Goal: Information Seeking & Learning: Learn about a topic

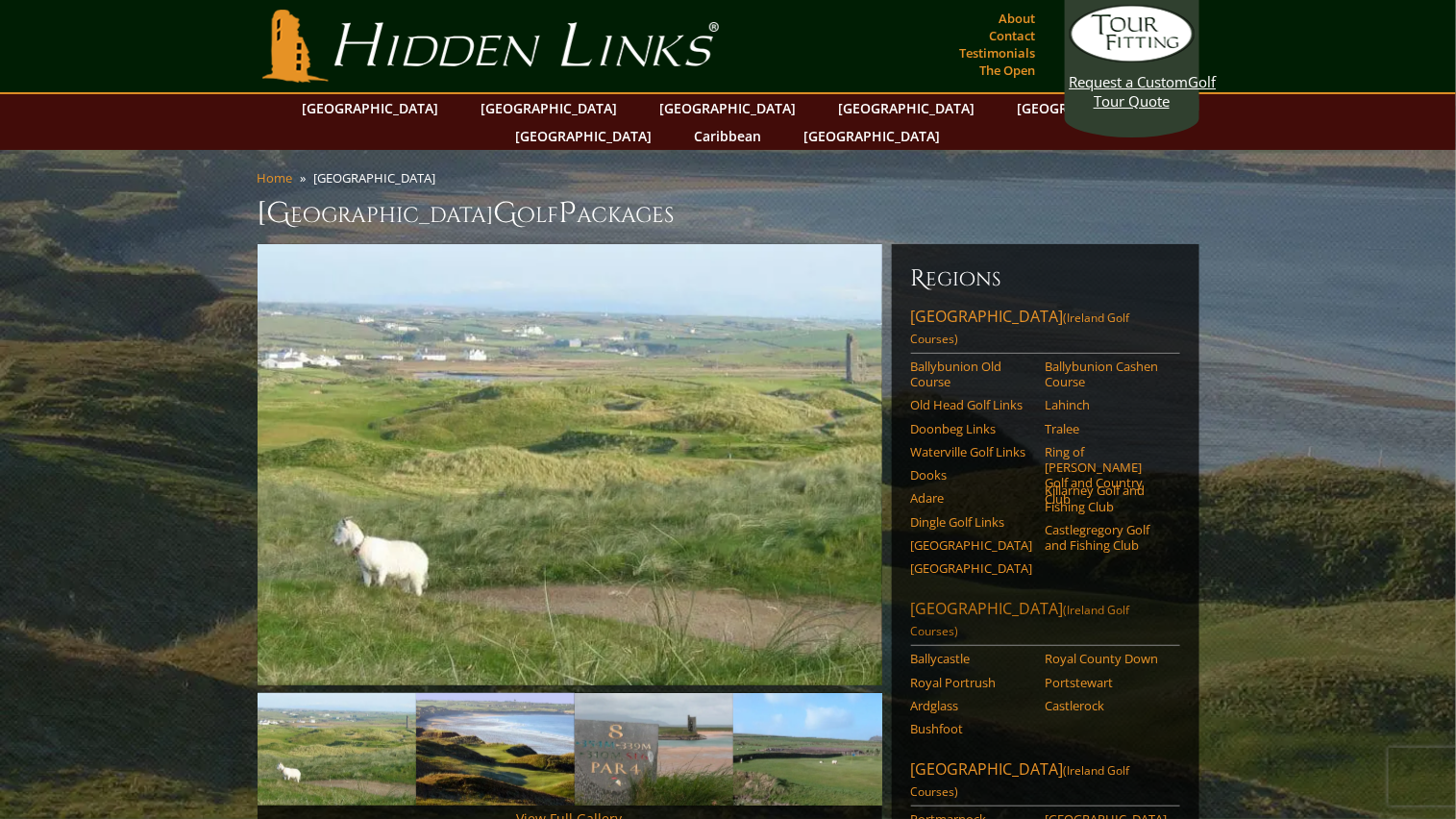
click at [963, 598] on link "[GEOGRAPHIC_DATA] ([GEOGRAPHIC_DATA] Golf Courses)" at bounding box center [1045, 622] width 269 height 48
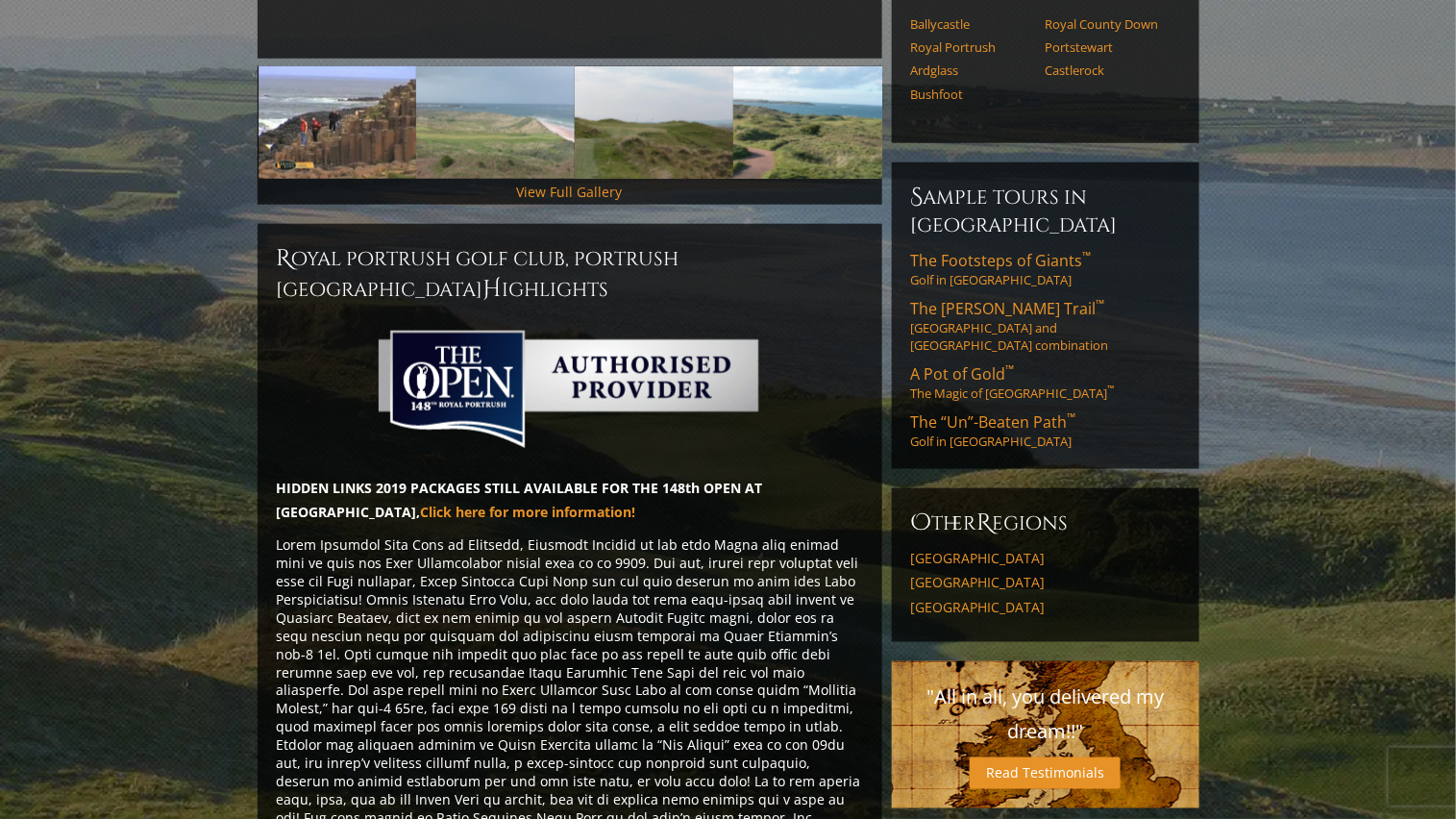
scroll to position [514, 0]
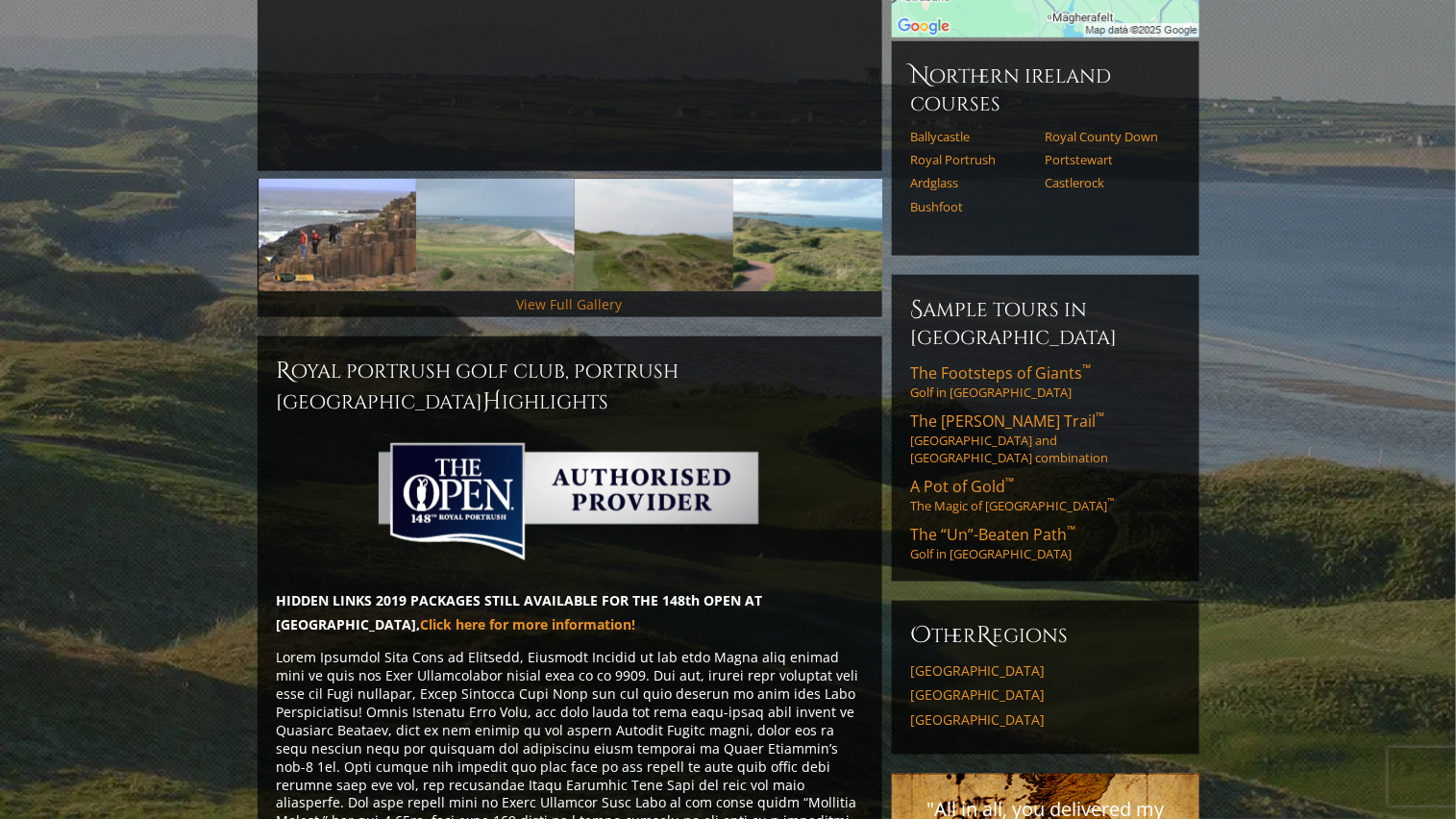
click at [600, 295] on link "View Full Gallery" at bounding box center [570, 304] width 106 height 19
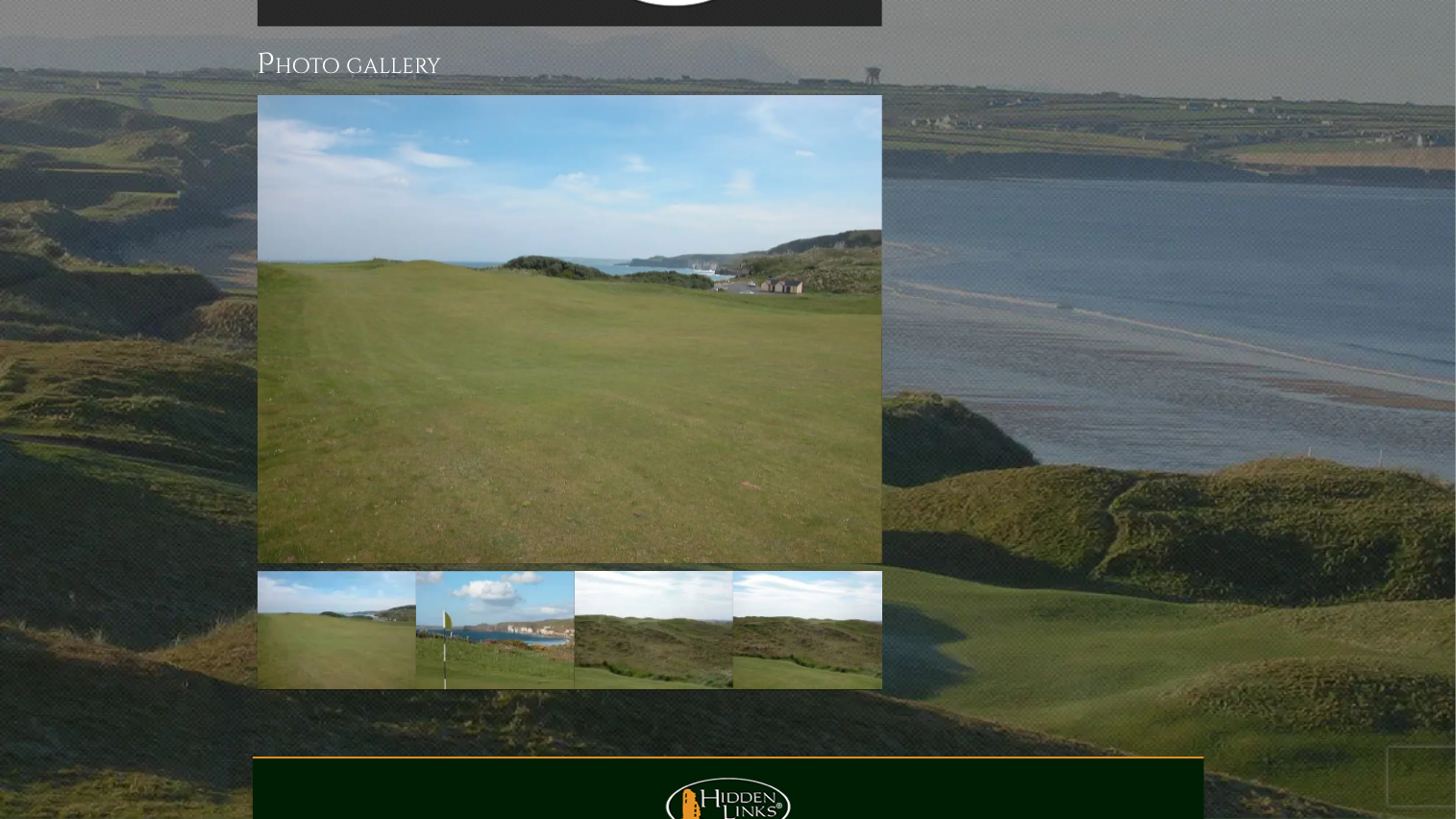
scroll to position [1711, 0]
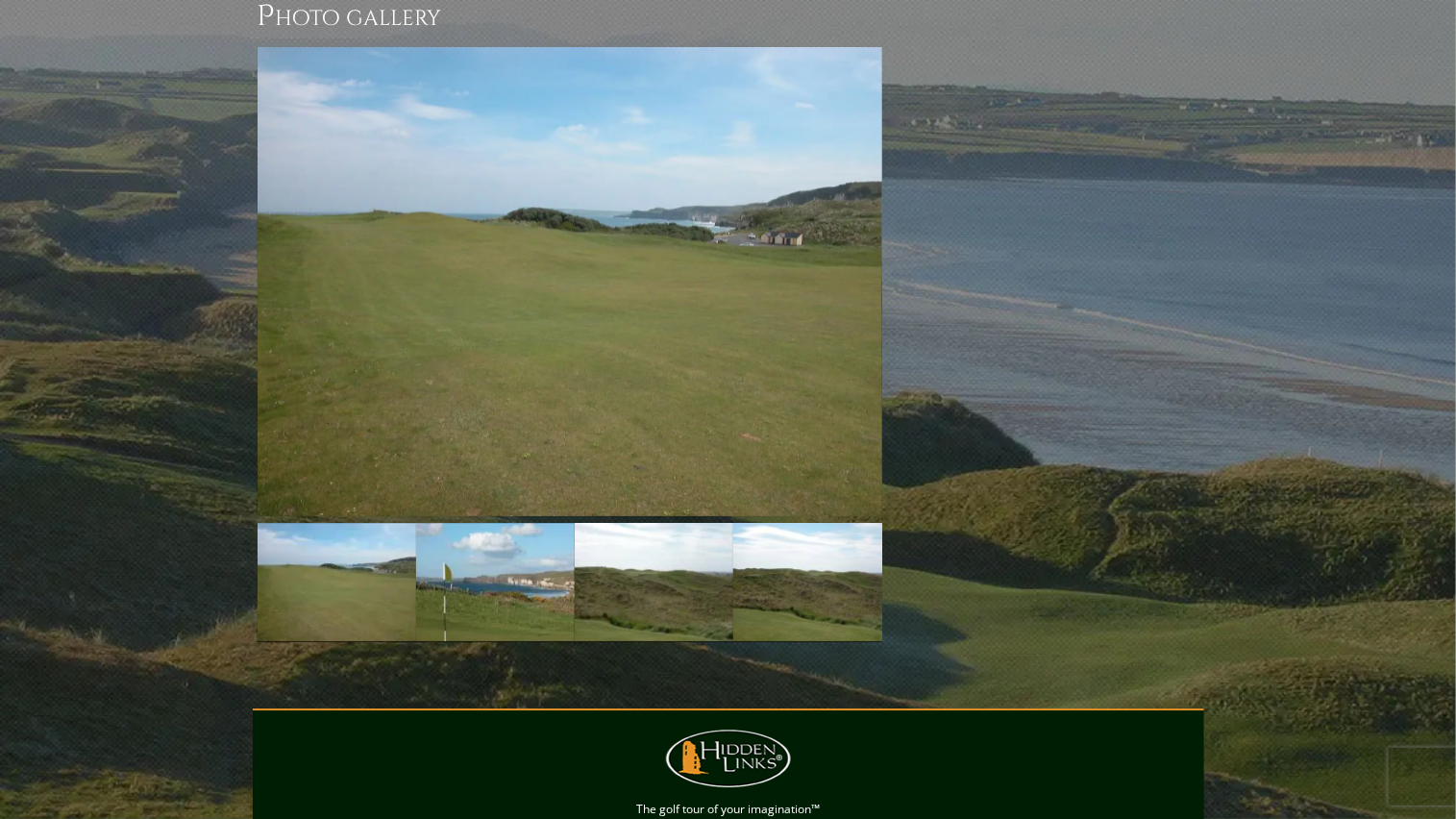
click at [600, 279] on img at bounding box center [570, 281] width 625 height 468
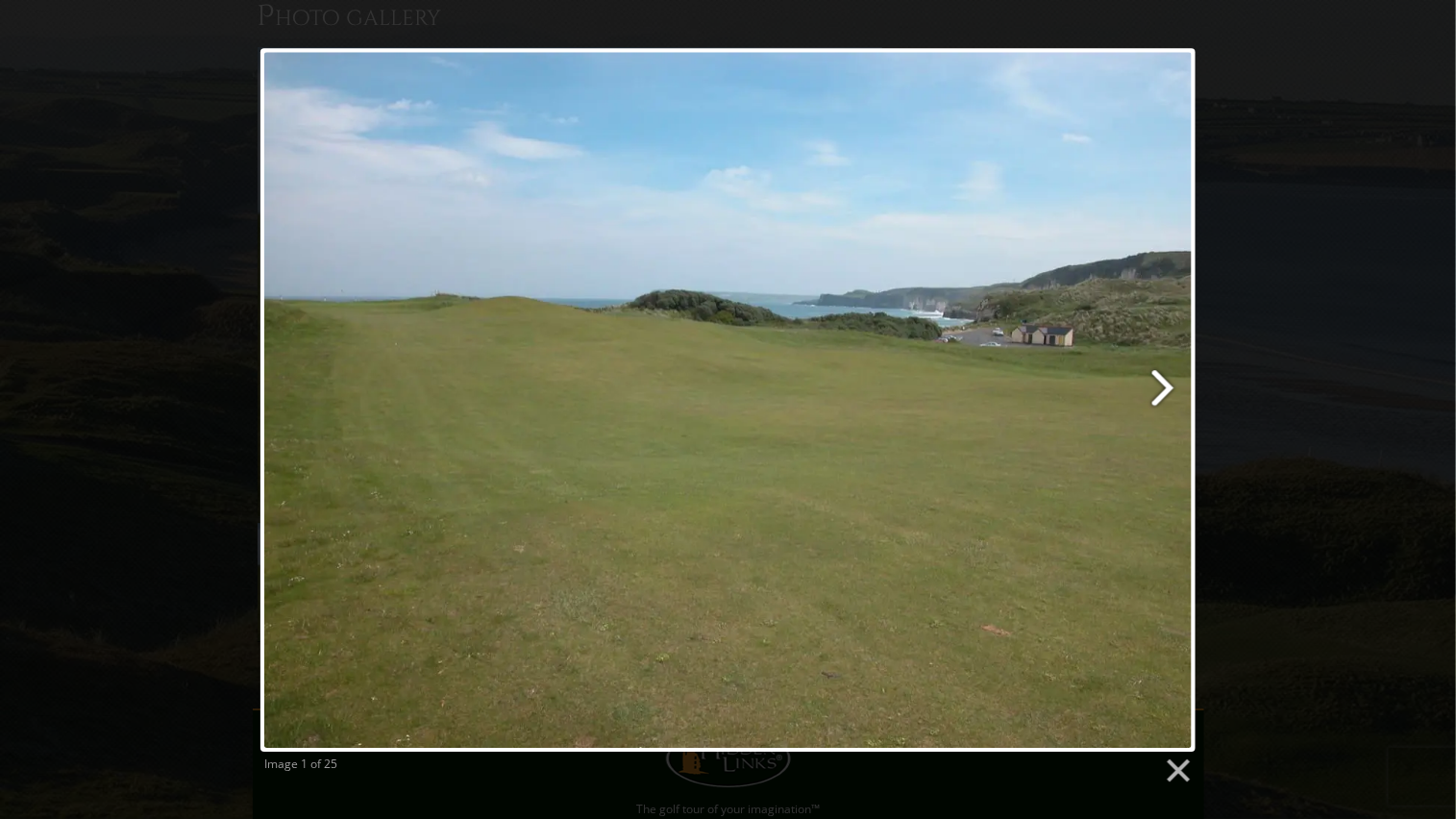
click at [1154, 380] on link at bounding box center [896, 399] width 599 height 703
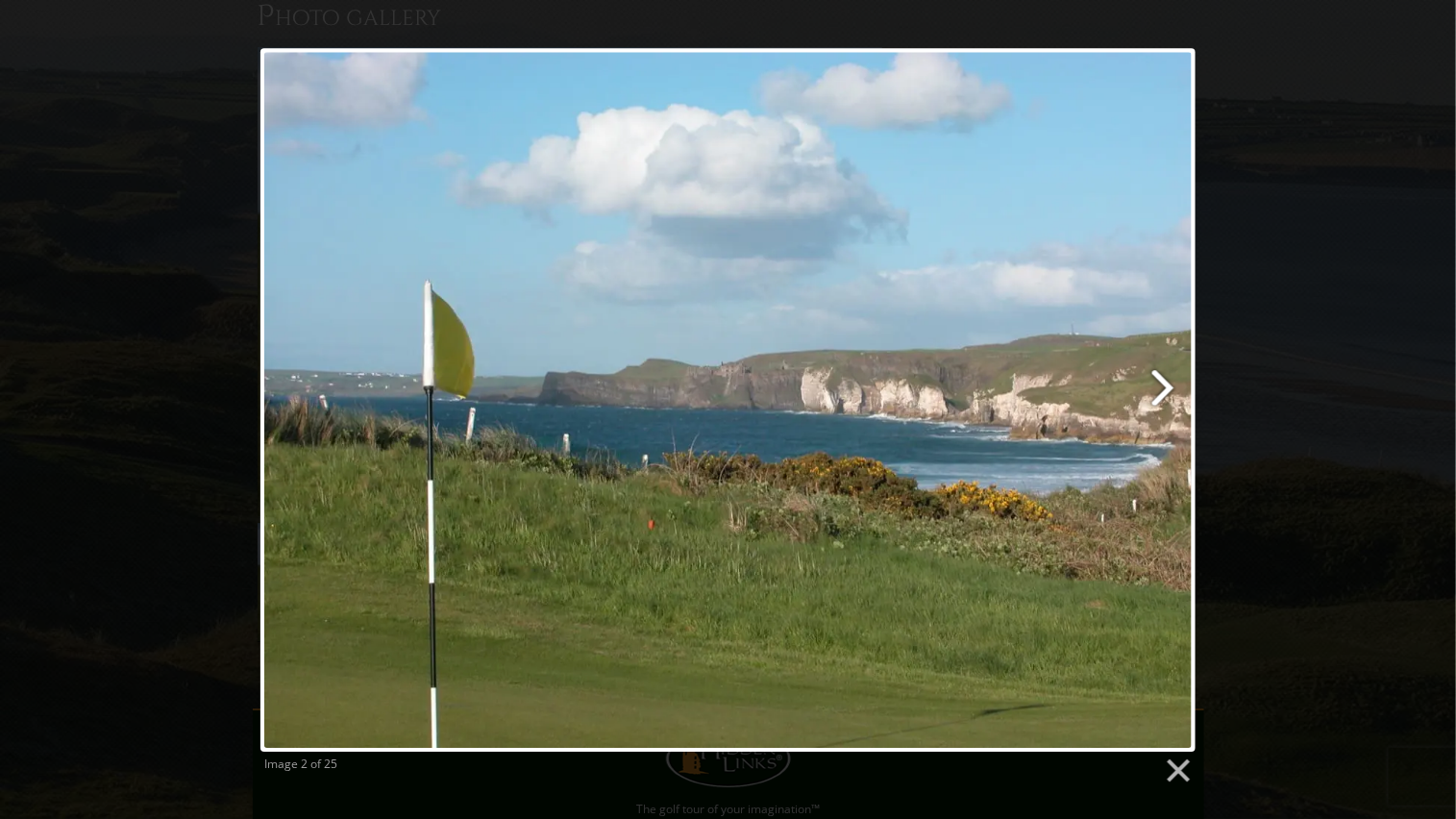
click at [1163, 386] on link at bounding box center [896, 399] width 599 height 703
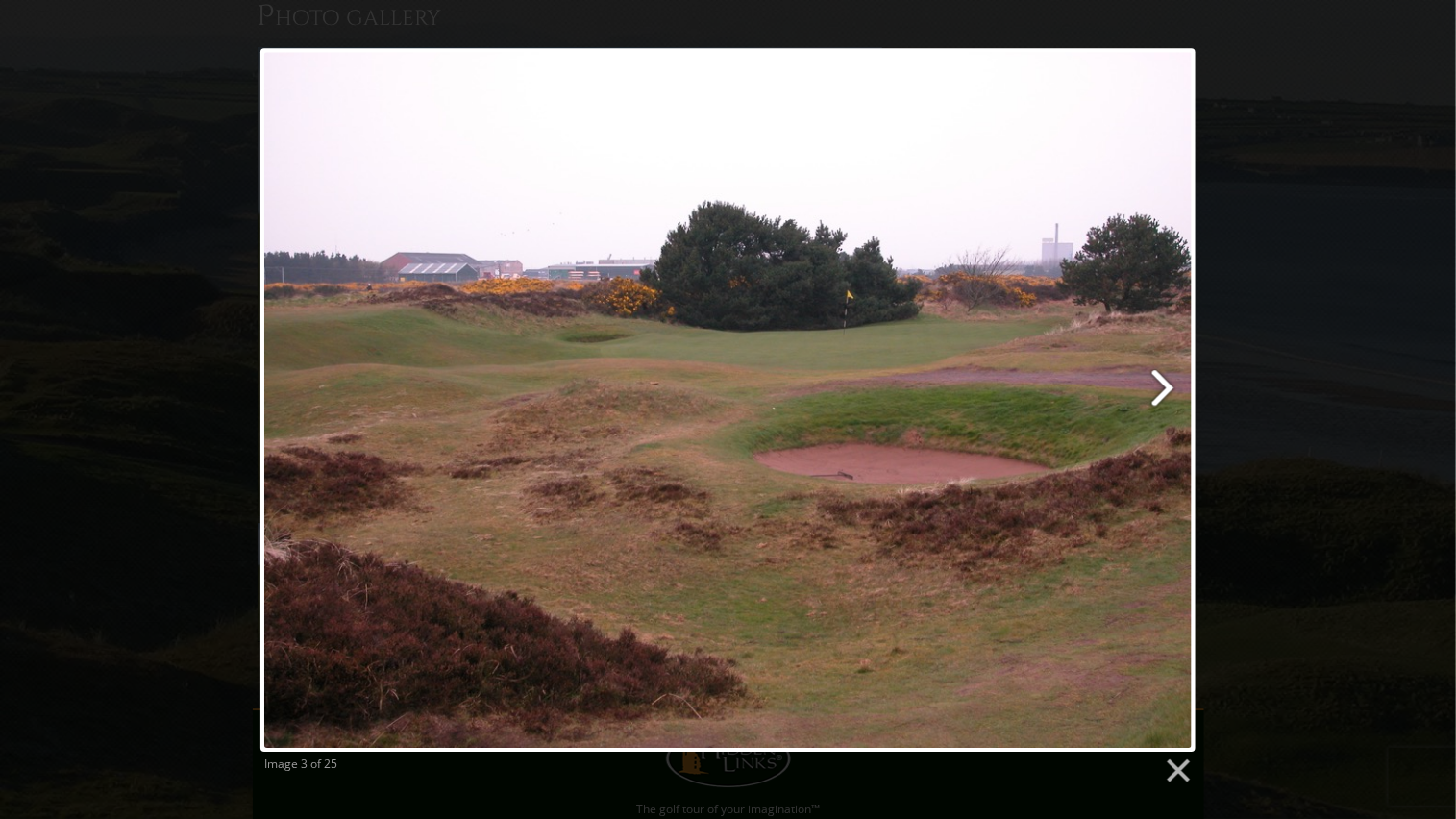
click at [1164, 386] on link at bounding box center [896, 399] width 599 height 703
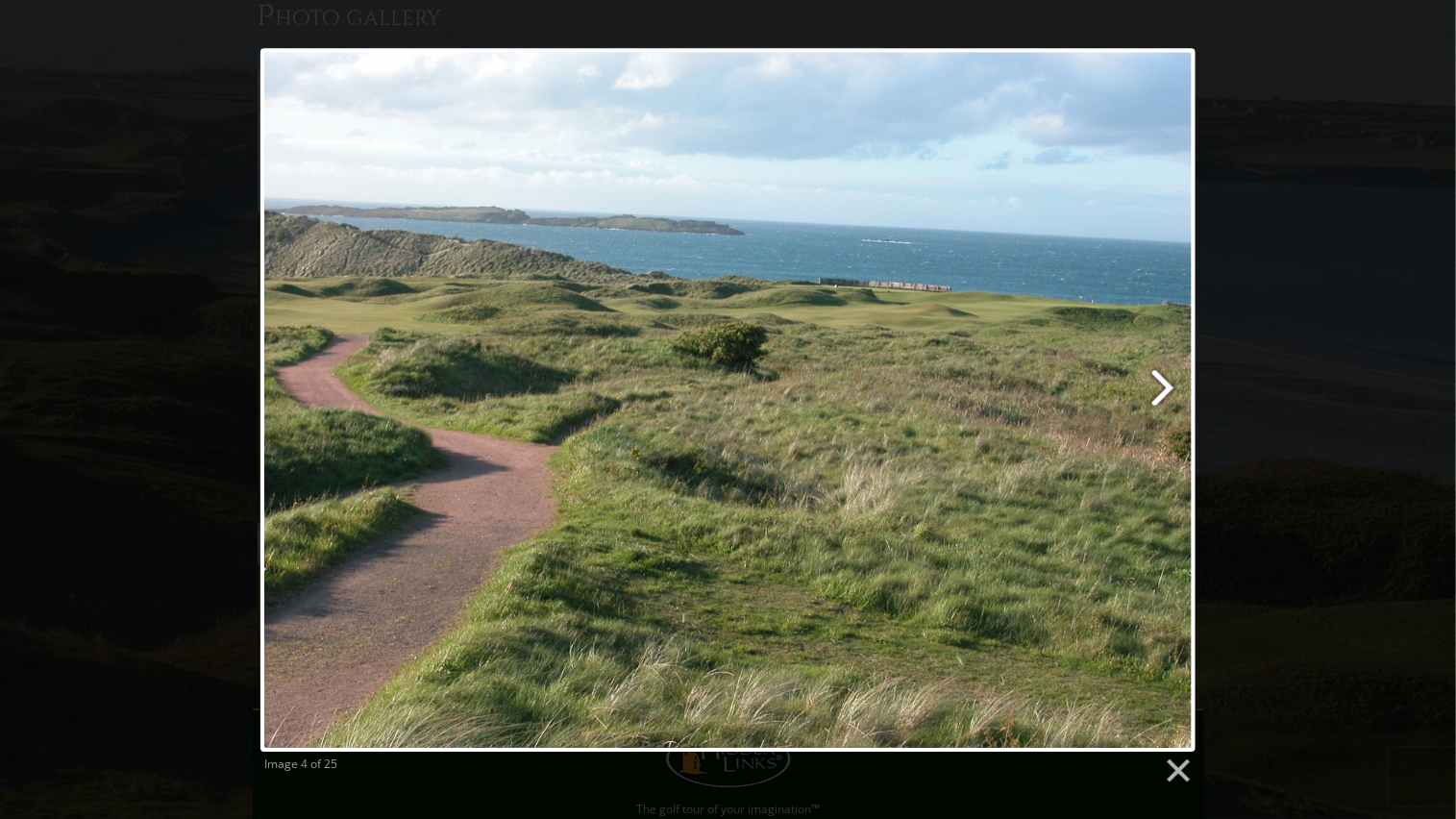
click at [1164, 386] on link at bounding box center [896, 399] width 599 height 703
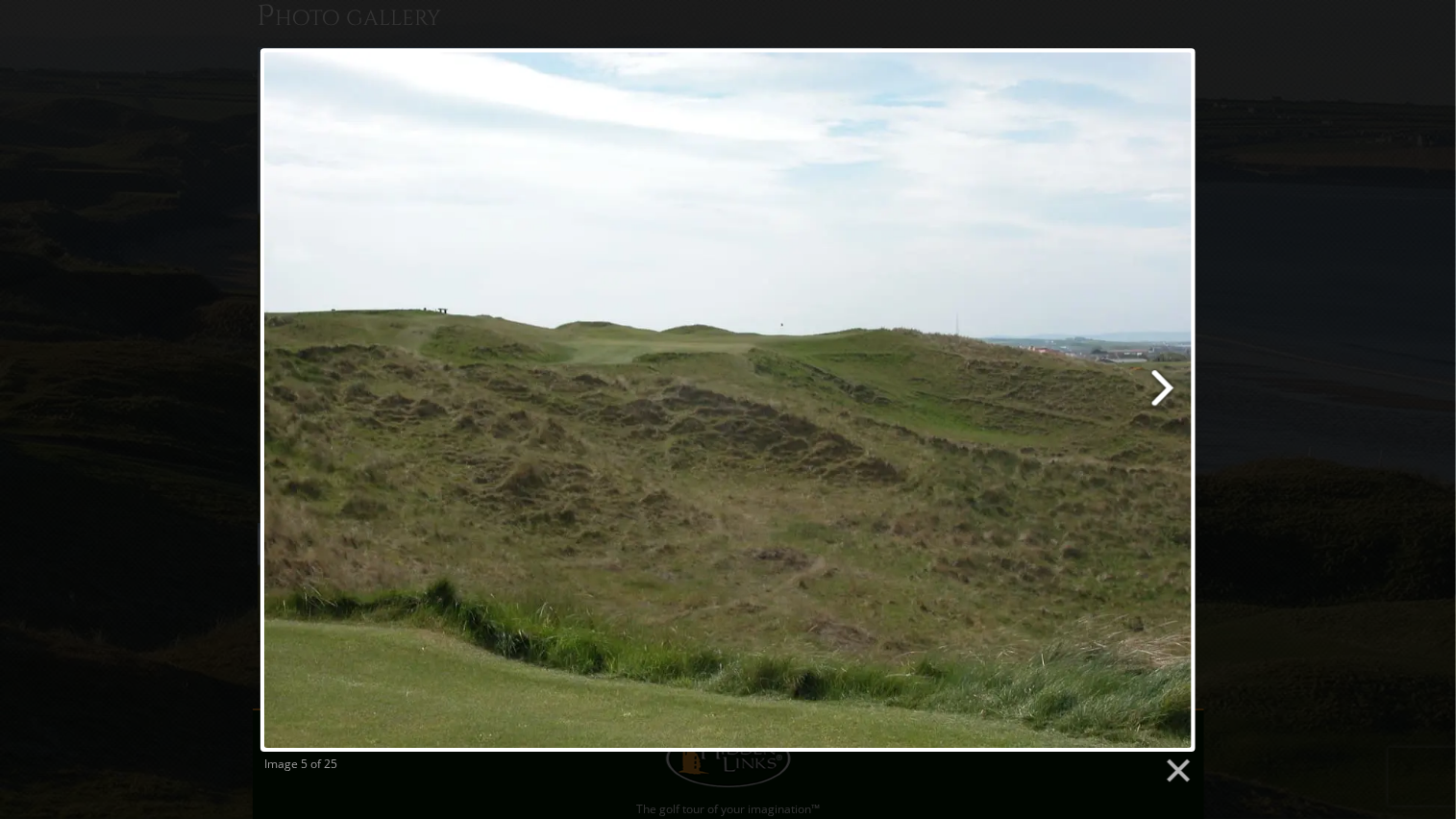
click at [1164, 386] on link at bounding box center [896, 399] width 599 height 703
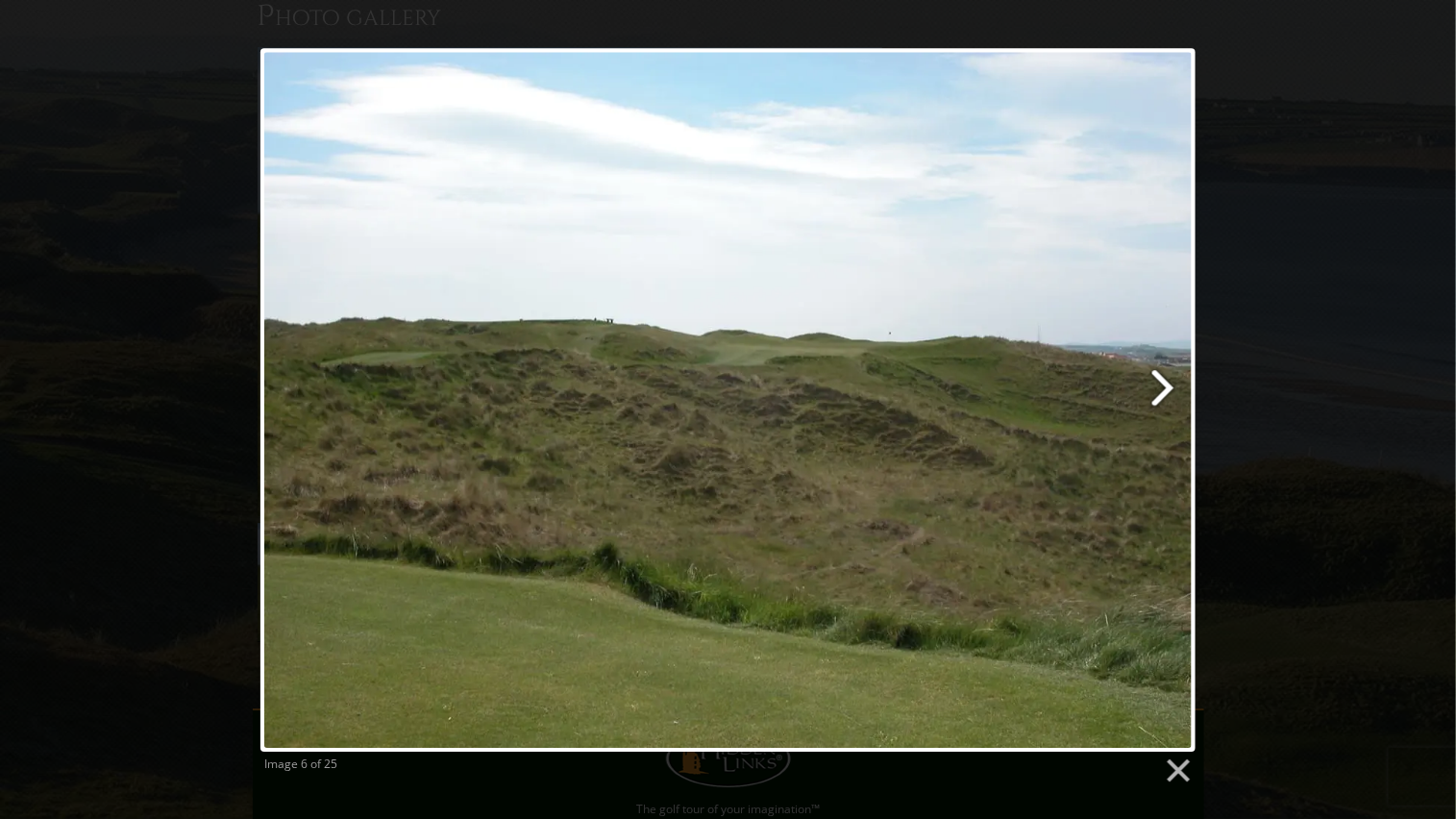
click at [1164, 386] on link at bounding box center [896, 399] width 599 height 703
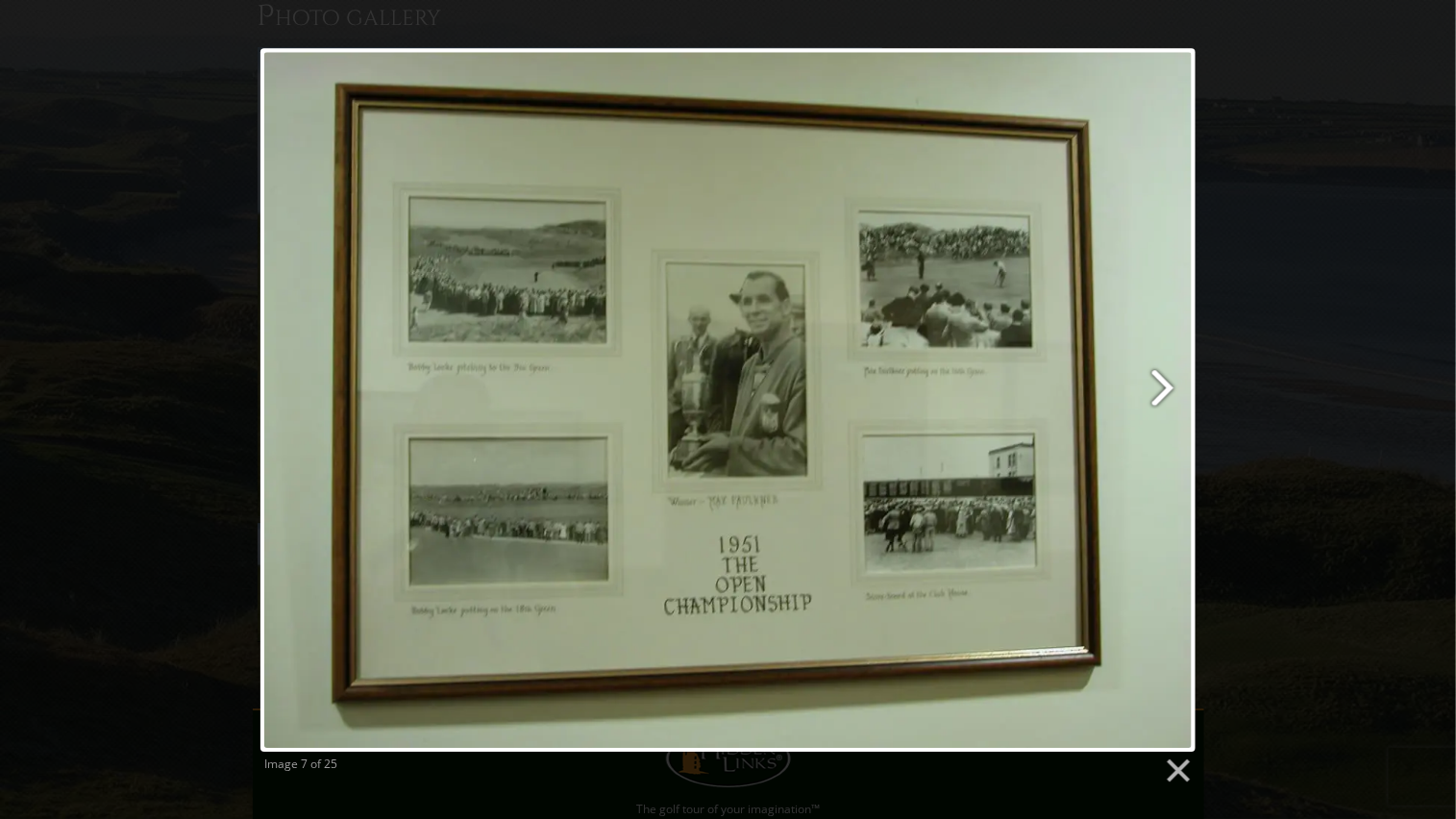
click at [1164, 386] on link at bounding box center [896, 399] width 599 height 703
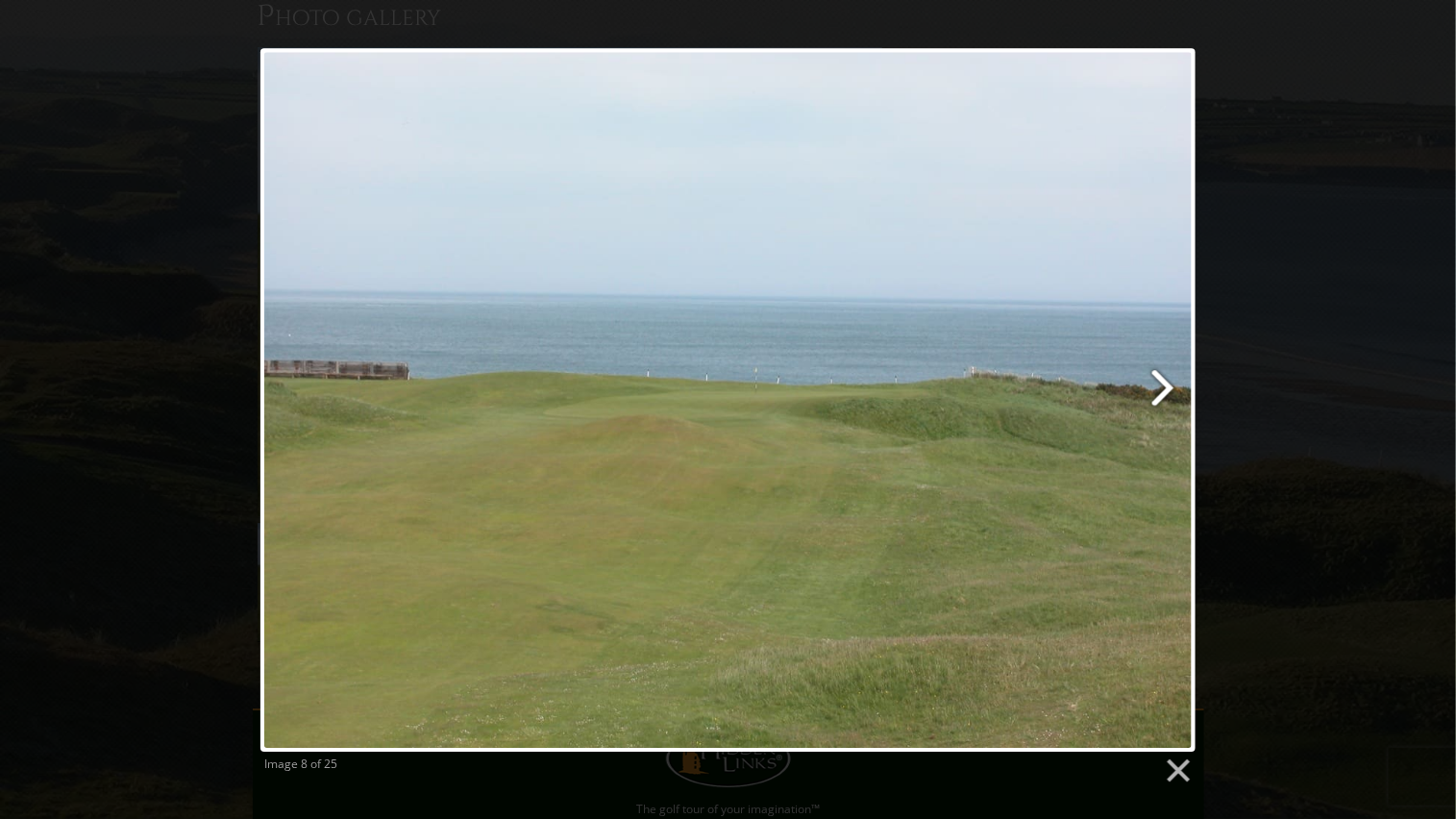
click at [1164, 385] on link at bounding box center [896, 399] width 599 height 703
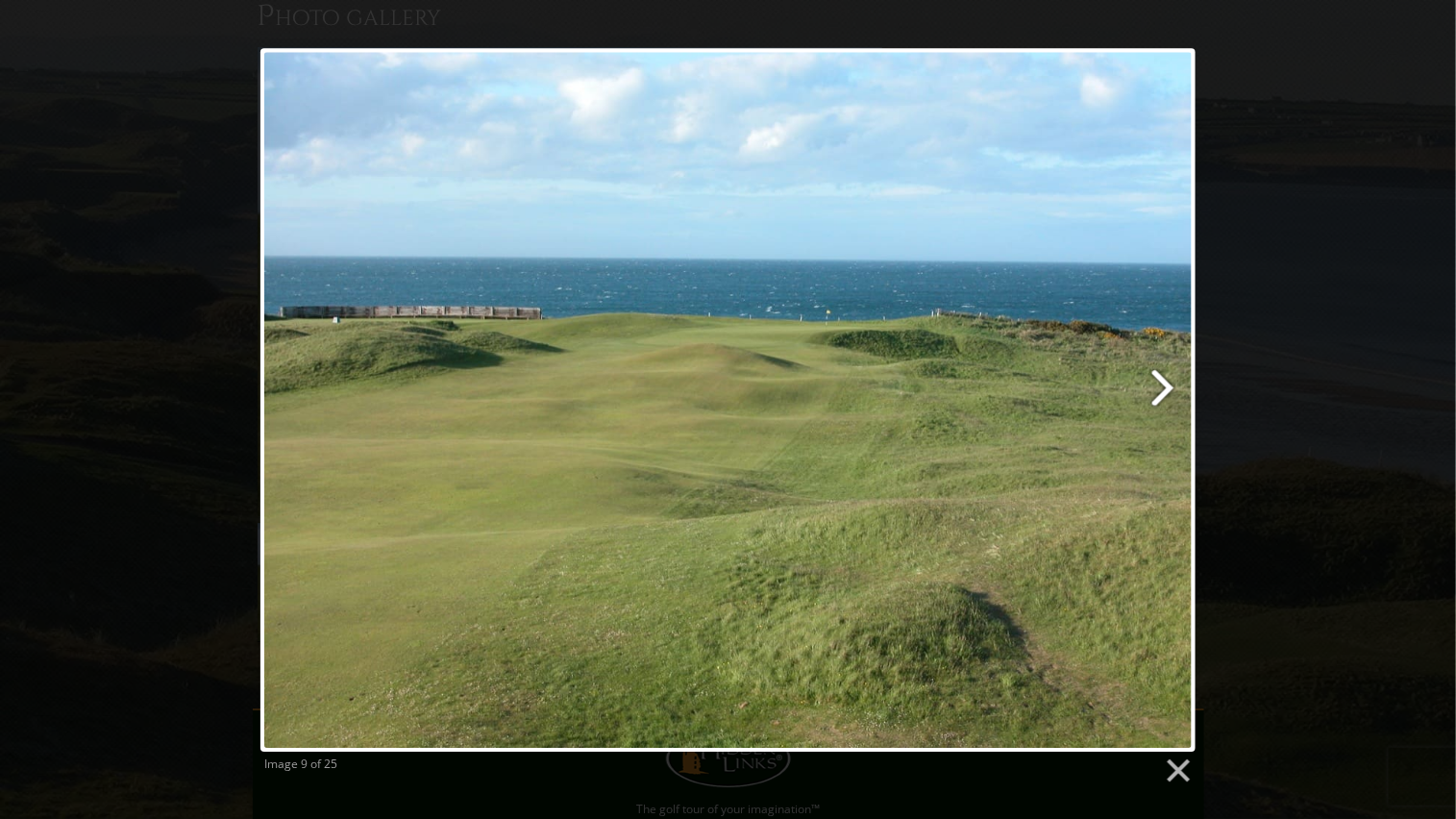
click at [1164, 385] on link at bounding box center [896, 399] width 599 height 703
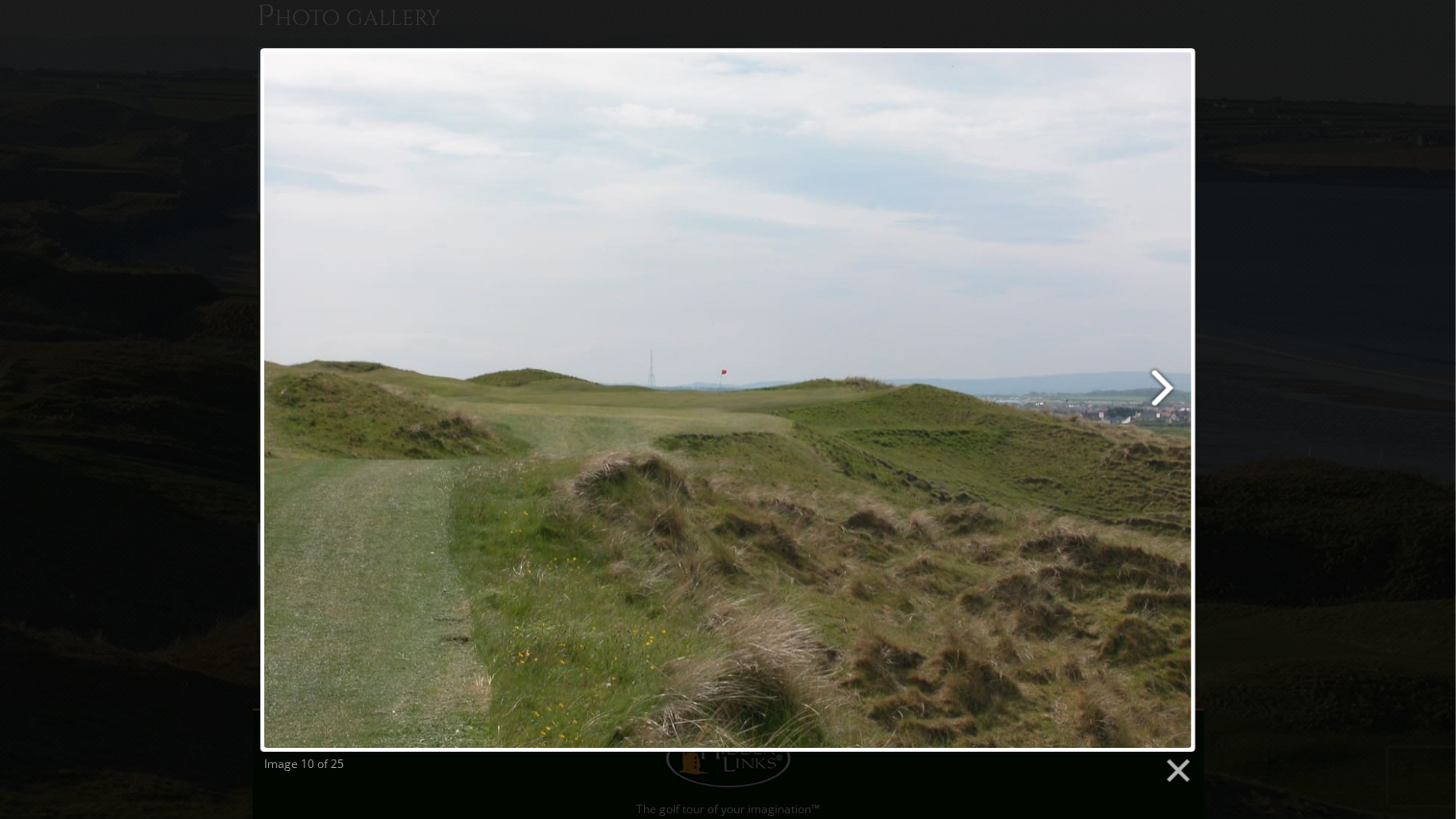
click at [1164, 385] on link at bounding box center [896, 399] width 599 height 703
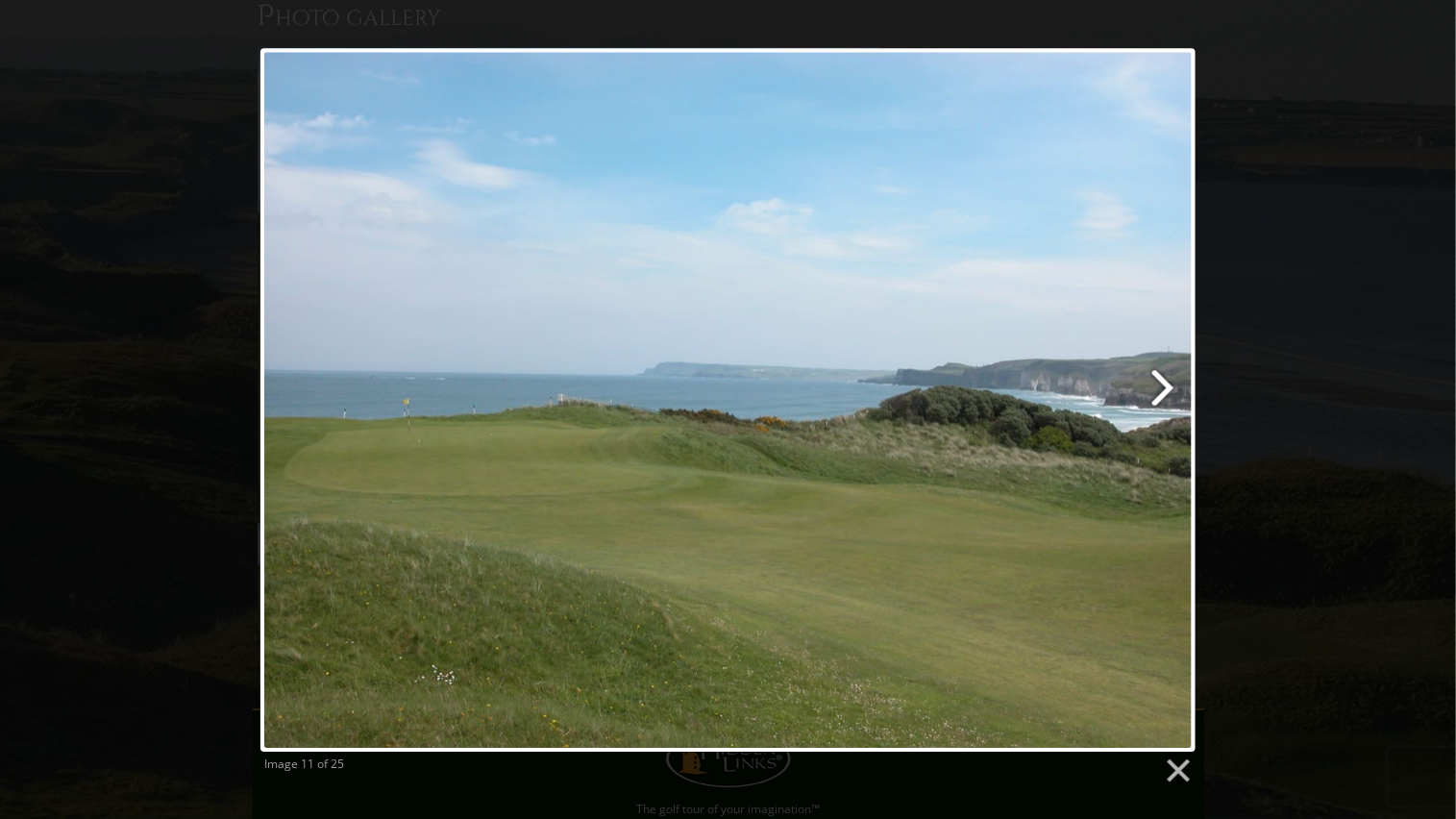
click at [1164, 385] on link at bounding box center [896, 399] width 599 height 703
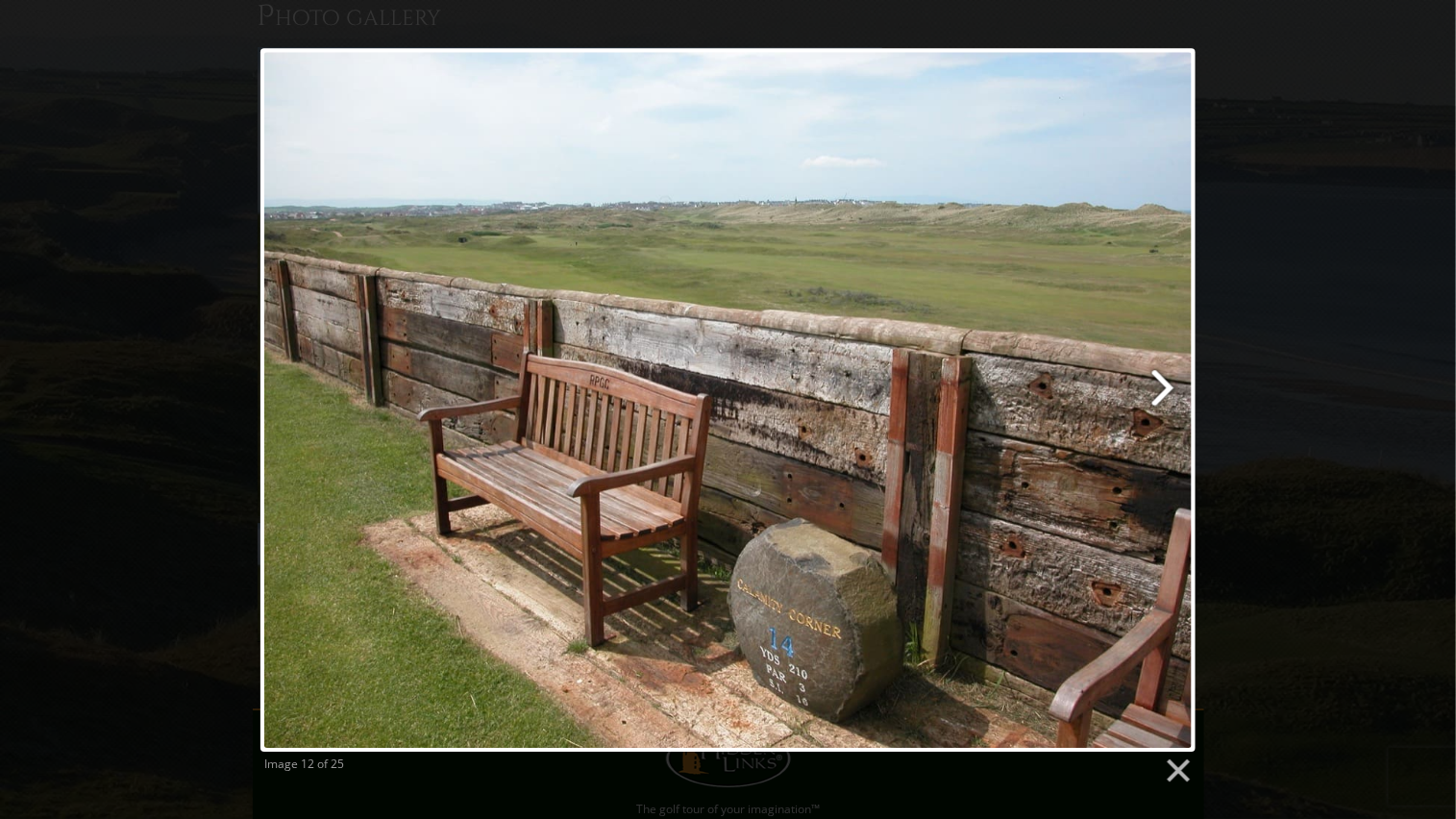
click at [1164, 385] on link at bounding box center [896, 399] width 599 height 703
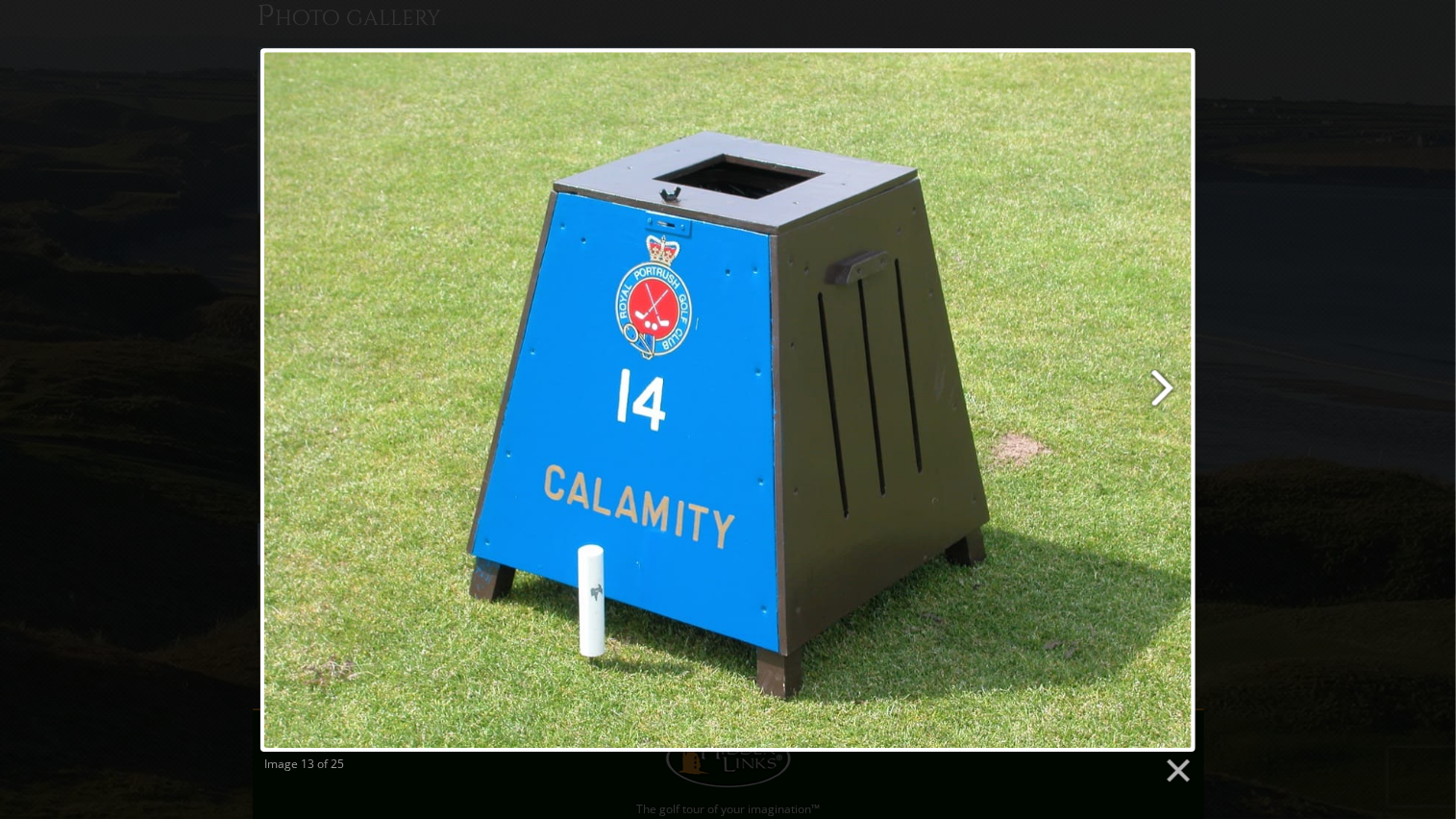
click at [1164, 385] on link at bounding box center [896, 399] width 599 height 703
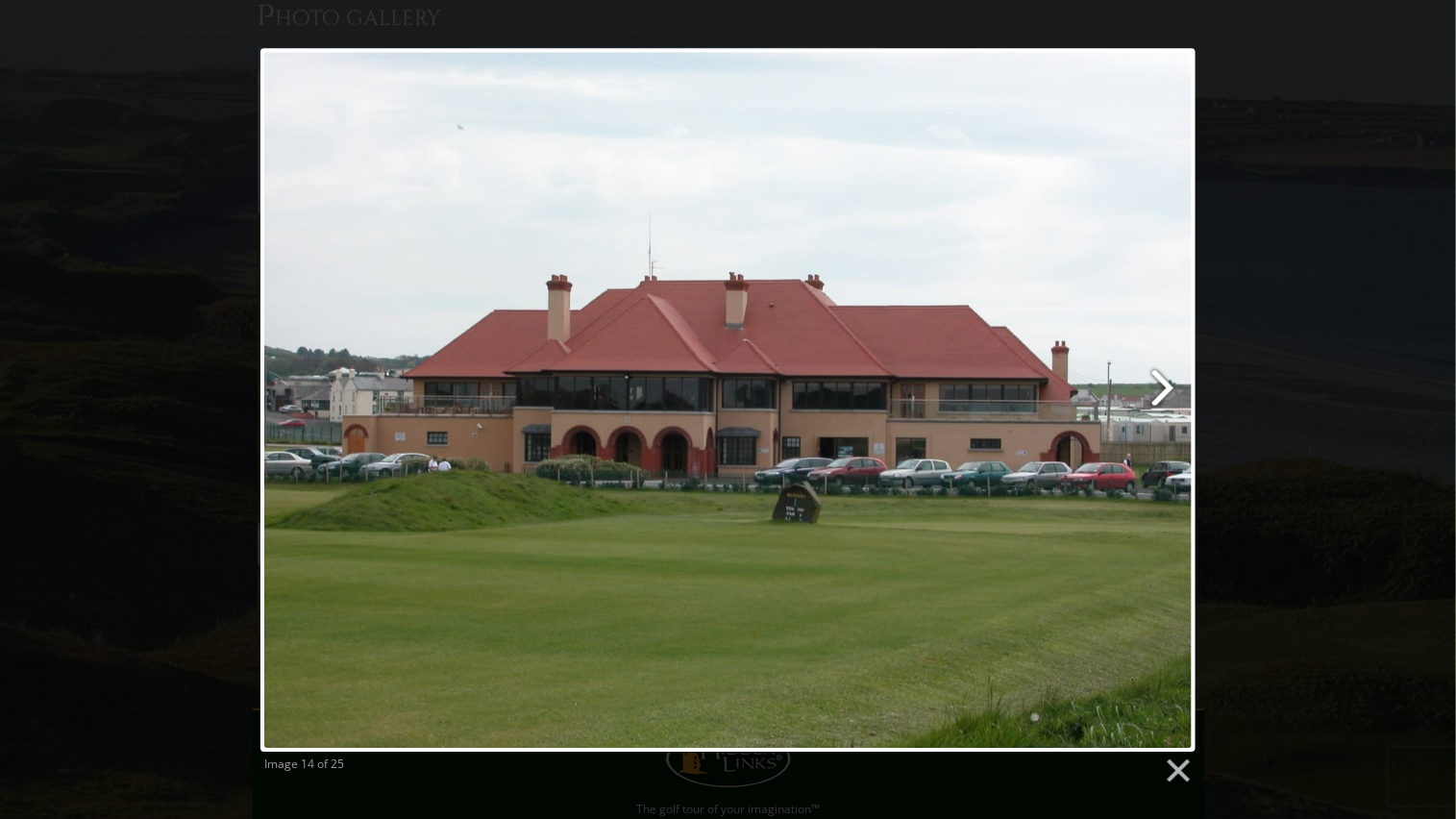
click at [1164, 385] on link at bounding box center [896, 399] width 599 height 703
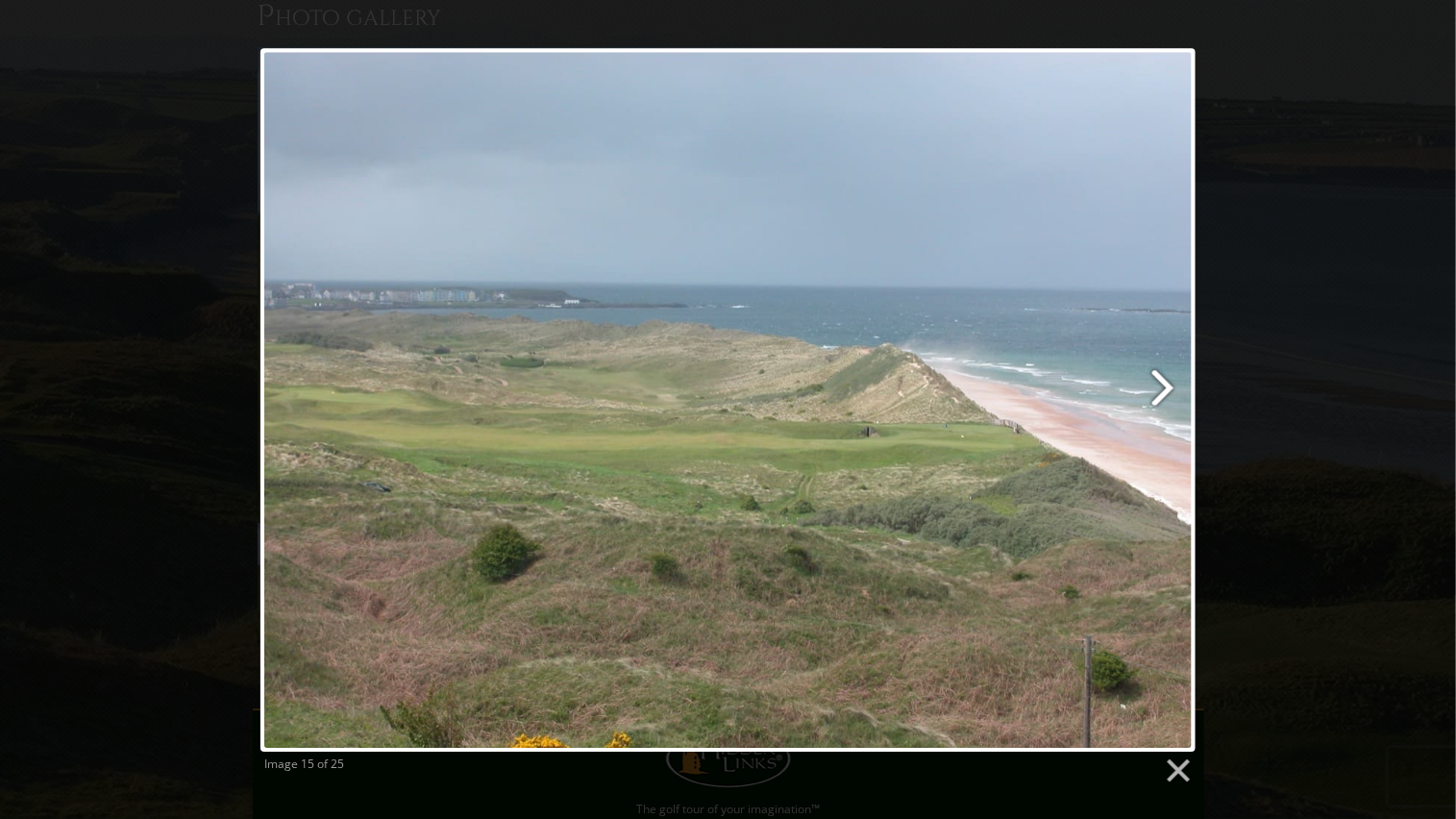
click at [1164, 385] on link at bounding box center [896, 399] width 599 height 703
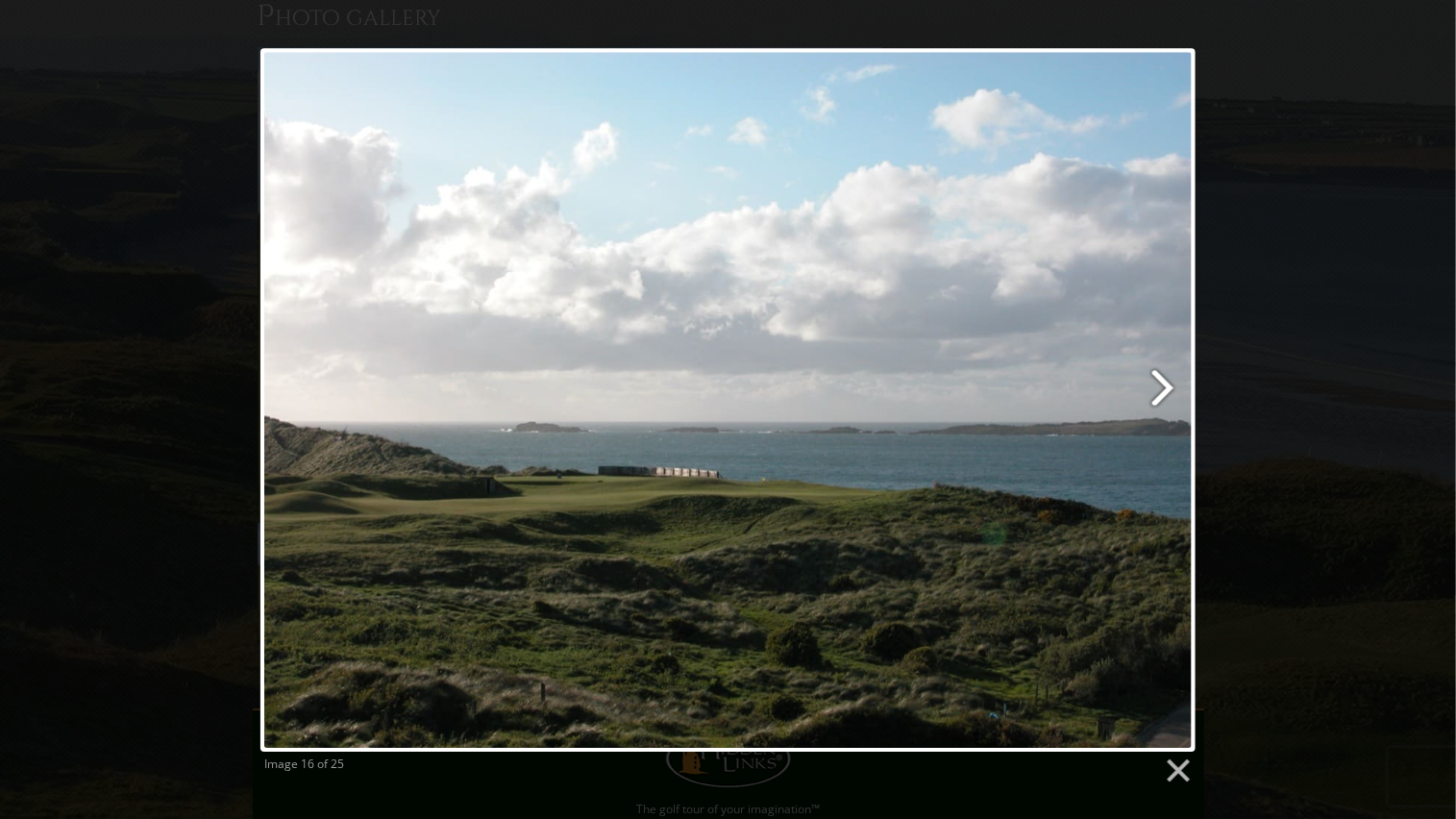
click at [1164, 385] on link at bounding box center [896, 399] width 599 height 703
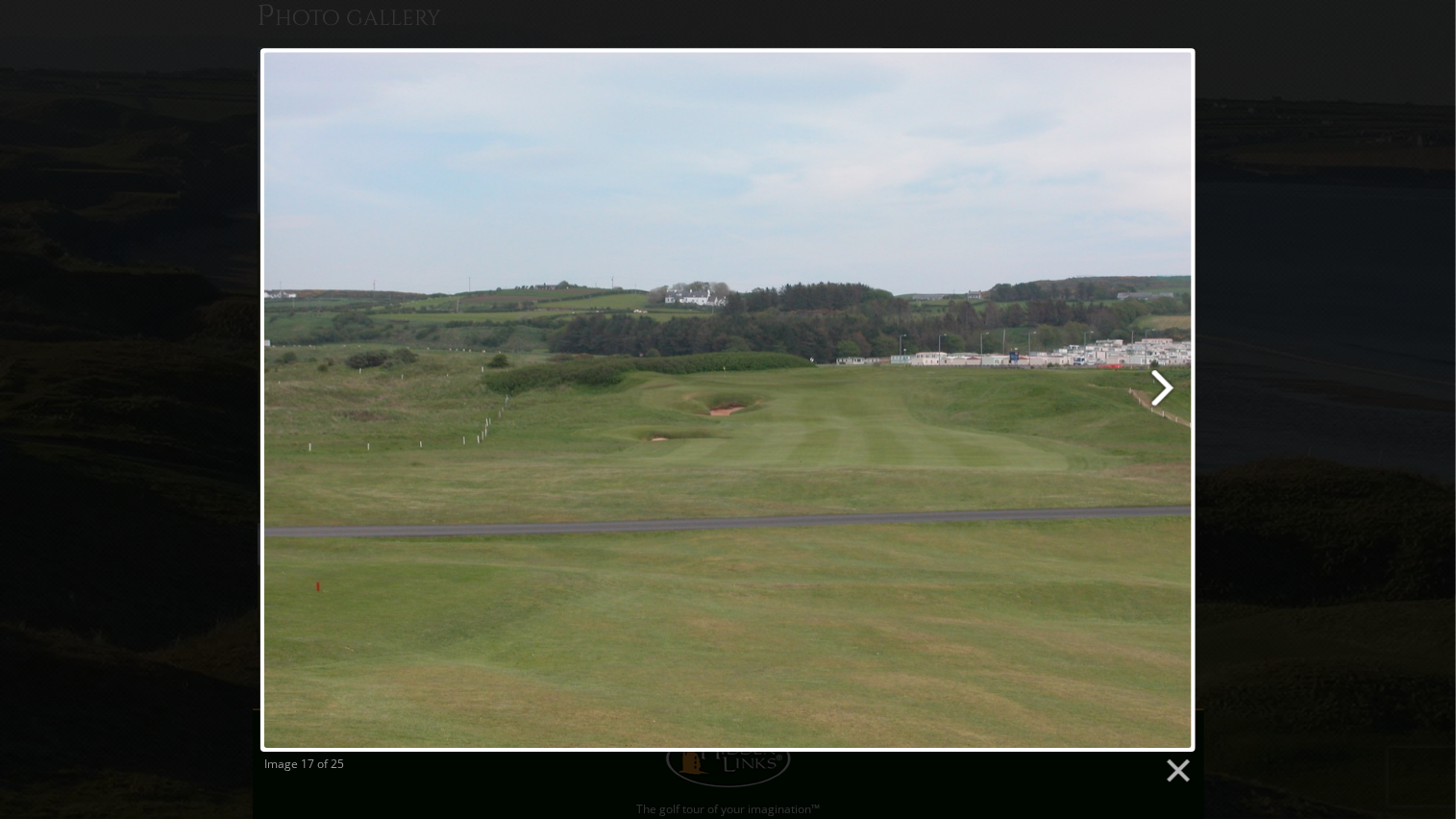
click at [1164, 385] on link at bounding box center [896, 399] width 599 height 703
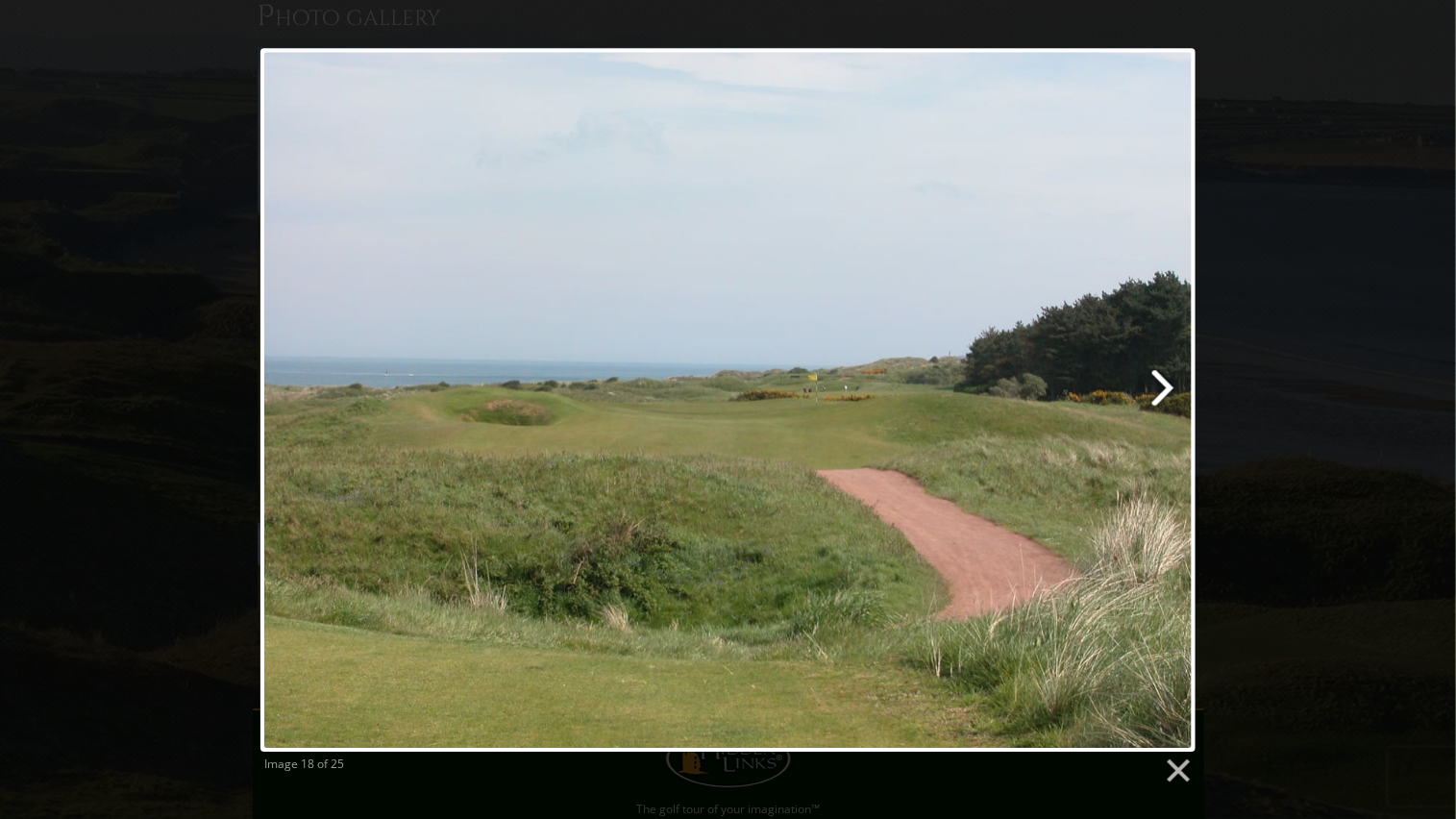
click at [1164, 385] on link at bounding box center [896, 399] width 599 height 703
